Goal: Transaction & Acquisition: Book appointment/travel/reservation

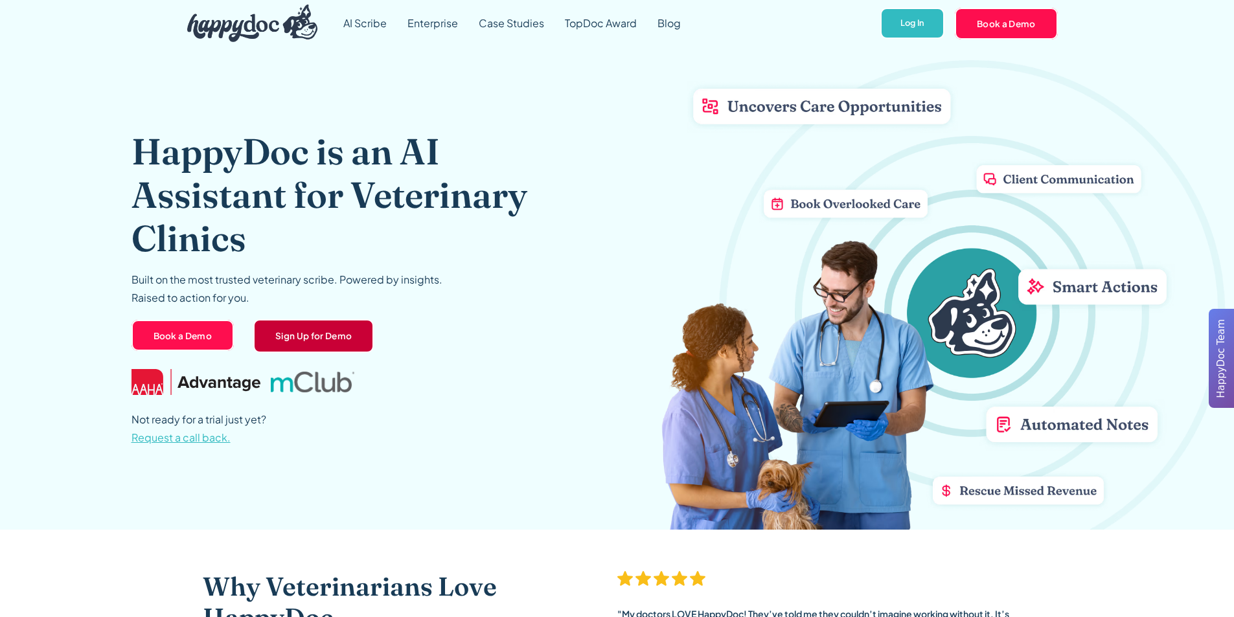
click at [293, 337] on link "Sign Up for Demo" at bounding box center [313, 336] width 121 height 34
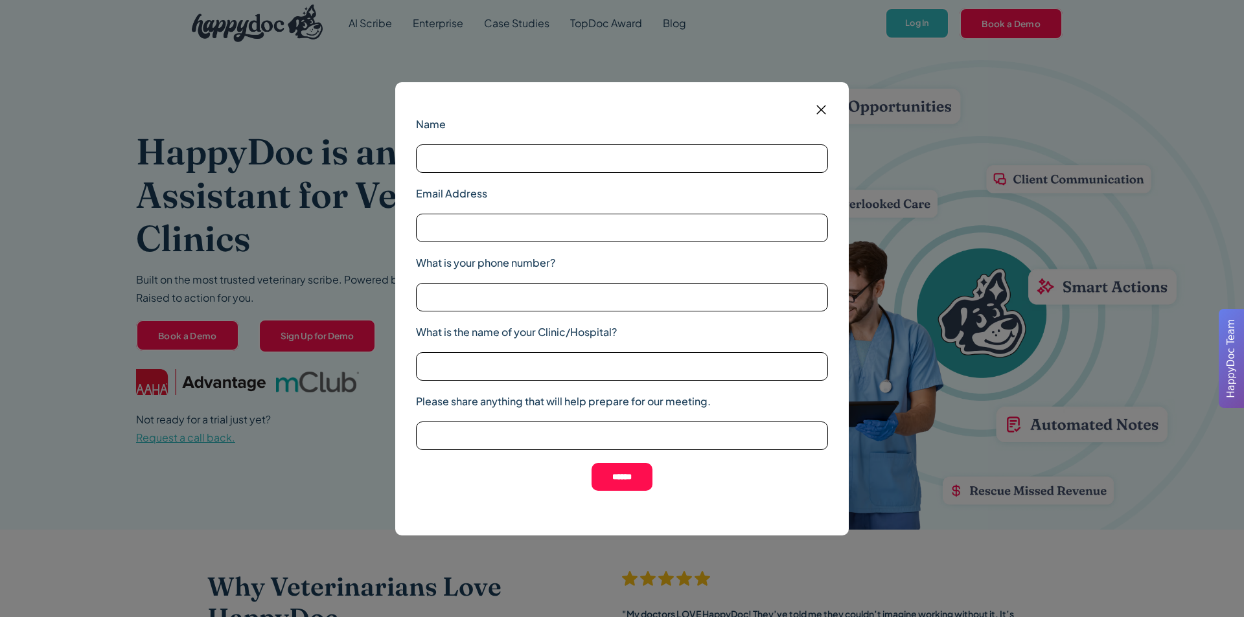
click at [820, 109] on img at bounding box center [821, 110] width 16 height 16
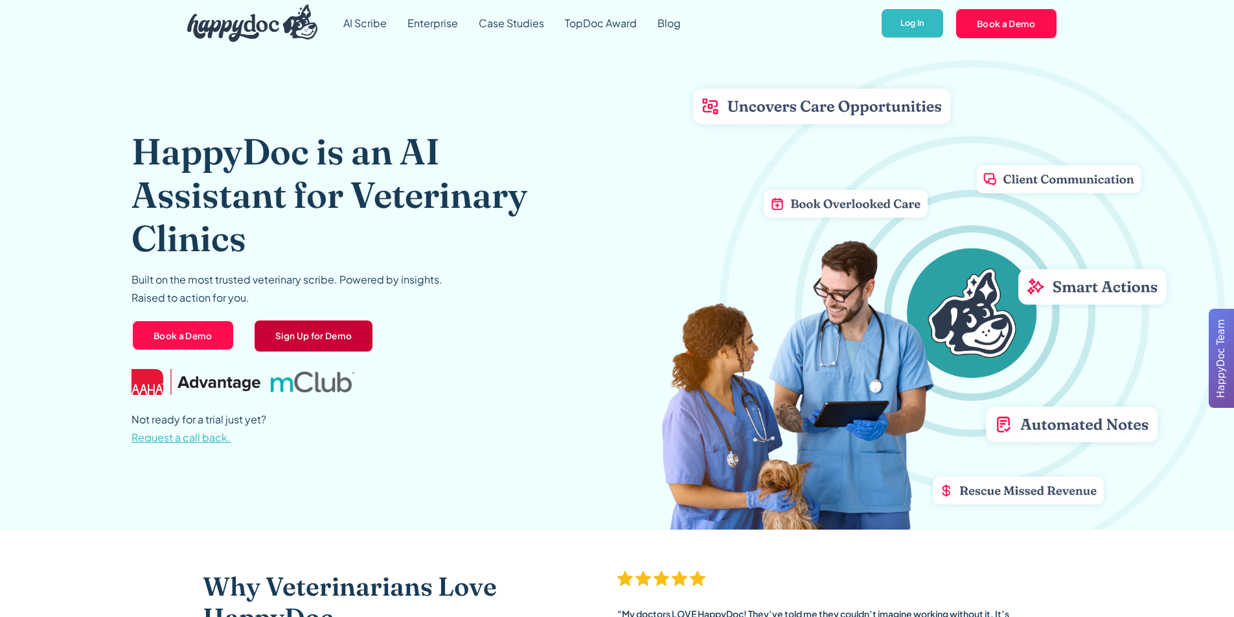
click at [337, 338] on link "Sign Up for Demo" at bounding box center [313, 336] width 121 height 34
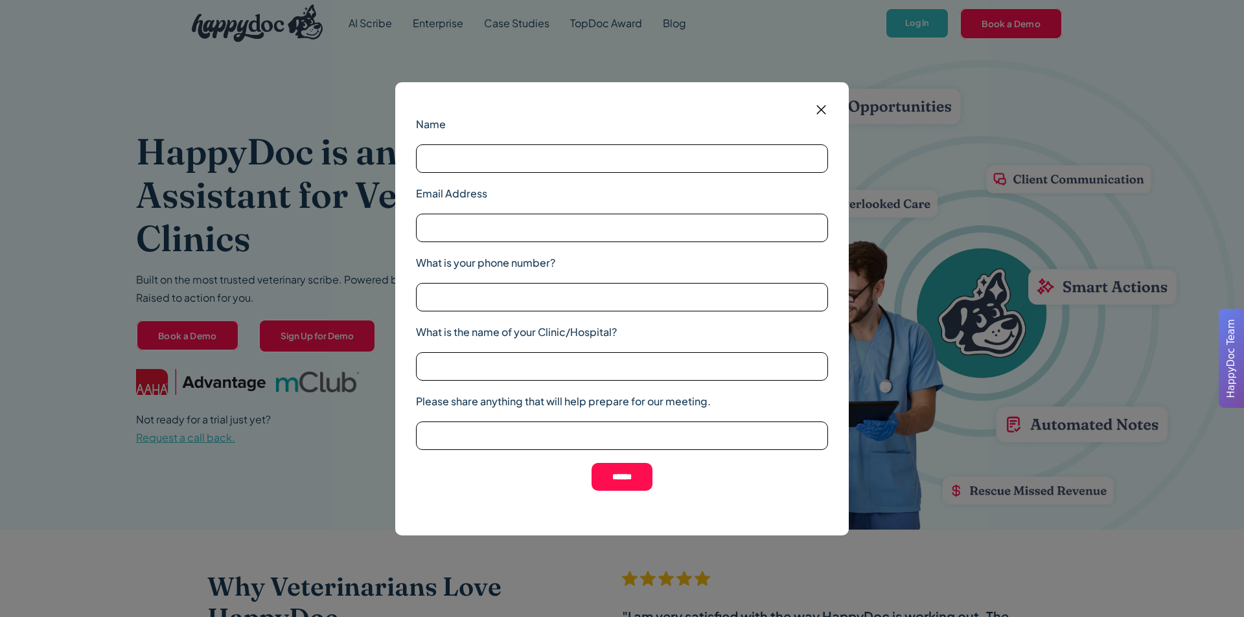
click at [821, 118] on label "Name" at bounding box center [622, 125] width 412 height 16
click at [821, 144] on input "Name" at bounding box center [622, 158] width 412 height 29
click at [820, 112] on img at bounding box center [821, 110] width 16 height 16
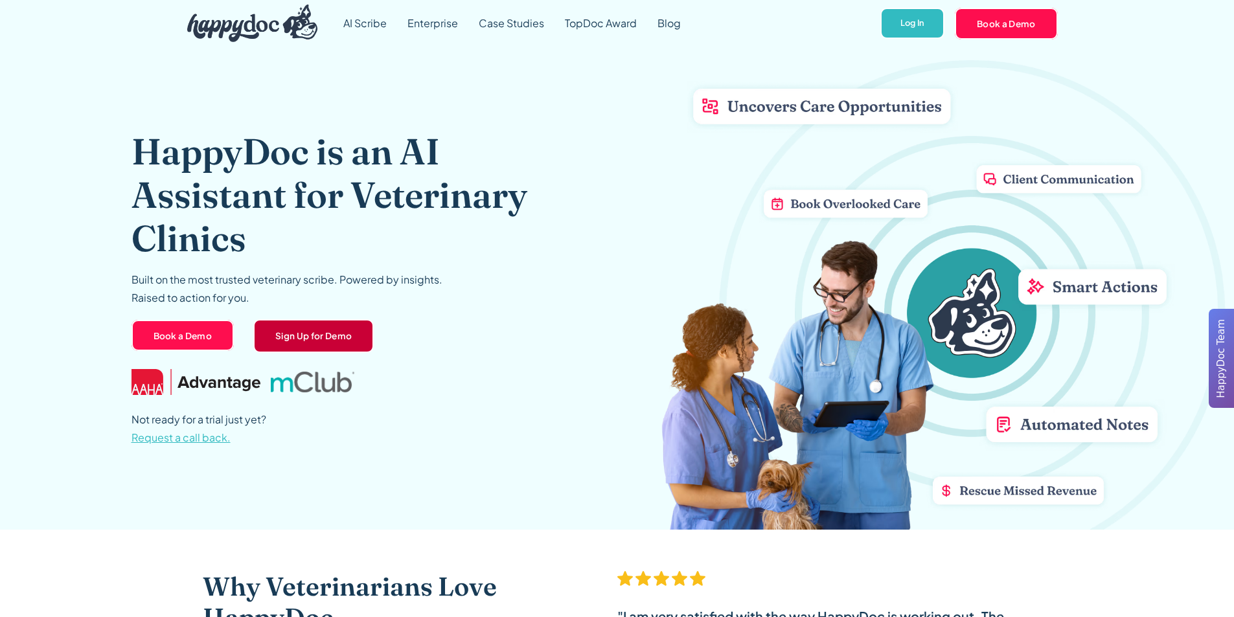
click at [277, 344] on link "Sign Up for Demo" at bounding box center [313, 336] width 121 height 34
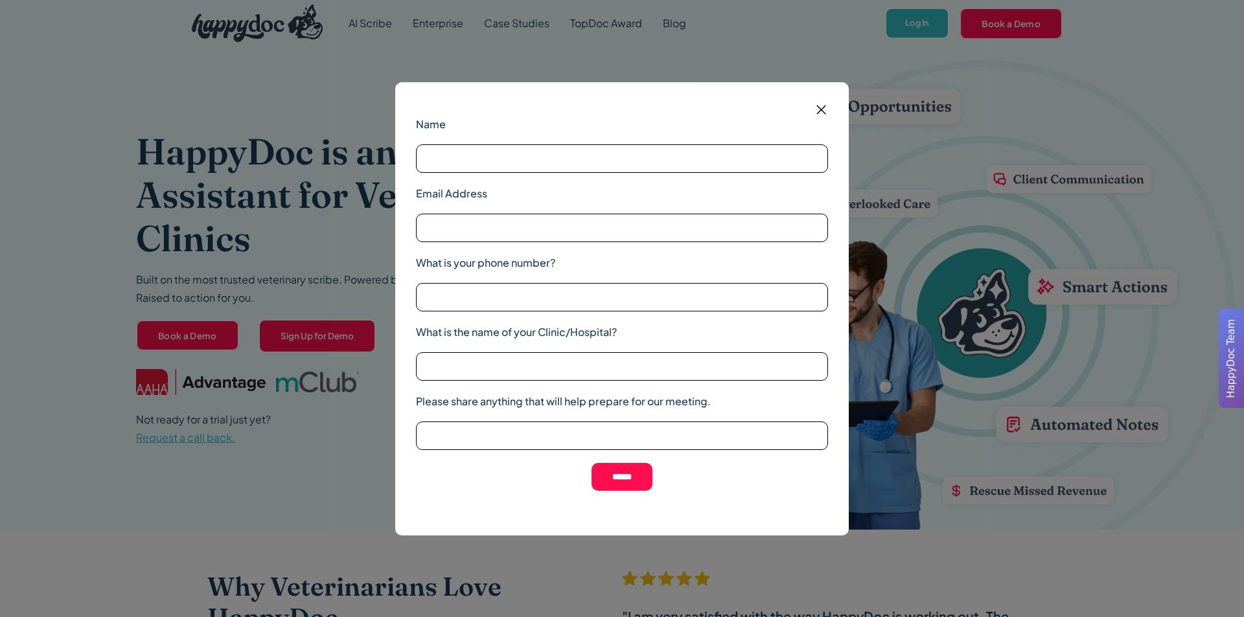
click at [817, 103] on img at bounding box center [821, 110] width 16 height 16
